Goal: Find specific page/section: Find specific page/section

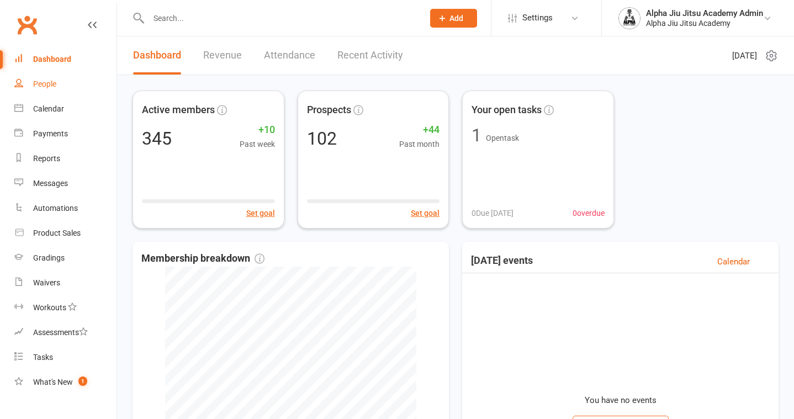
click at [56, 88] on div "People" at bounding box center [44, 84] width 23 height 9
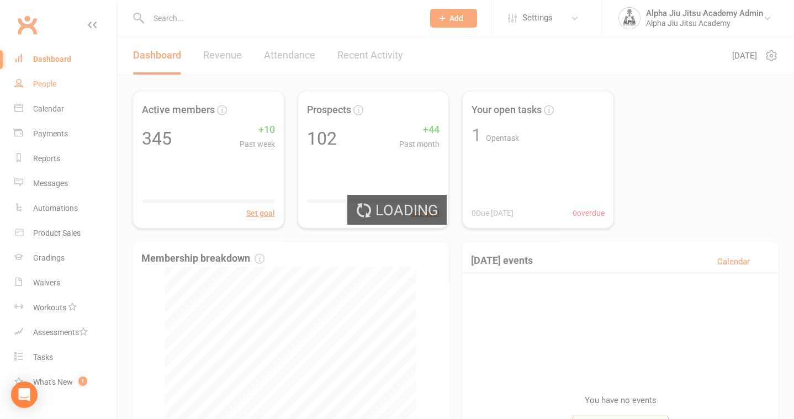
select select "100"
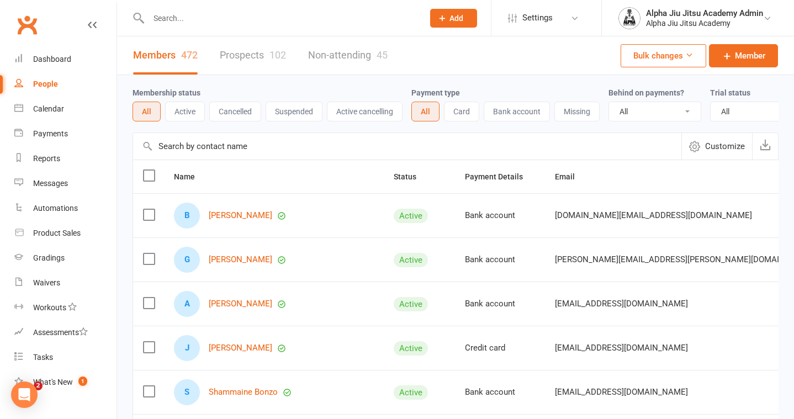
click at [177, 144] on input "text" at bounding box center [407, 146] width 548 height 27
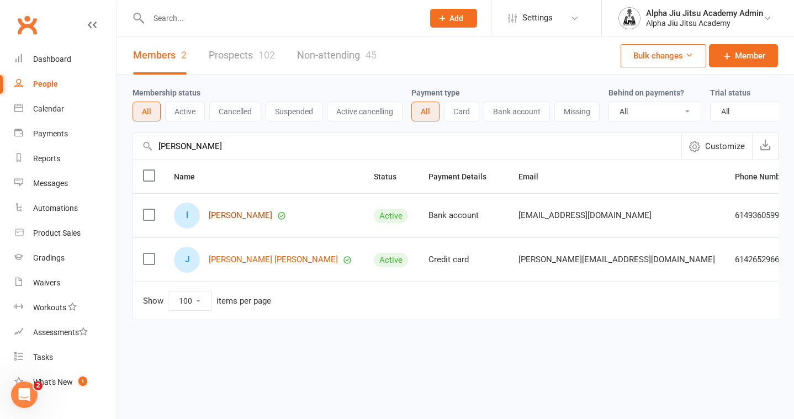
type input "luis"
click at [240, 215] on link "luis navarro" at bounding box center [241, 215] width 64 height 9
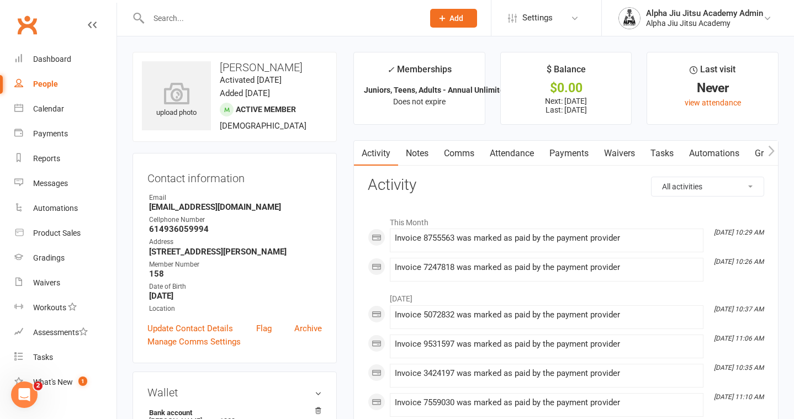
click at [573, 150] on link "Payments" at bounding box center [569, 153] width 55 height 25
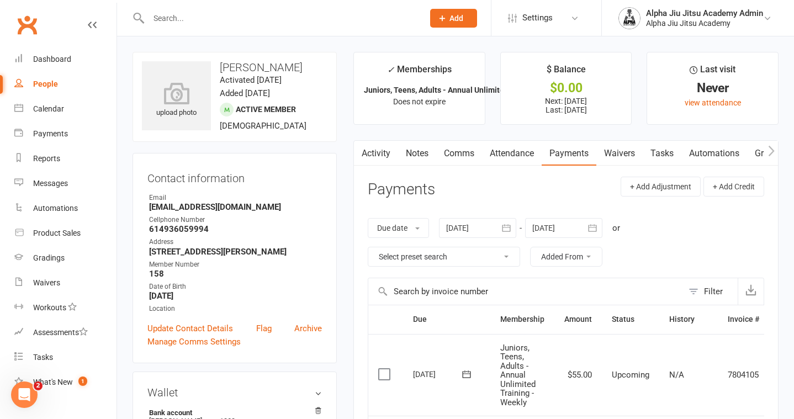
click at [84, 83] on link "People" at bounding box center [65, 84] width 102 height 25
select select "100"
